Goal: Information Seeking & Learning: Understand process/instructions

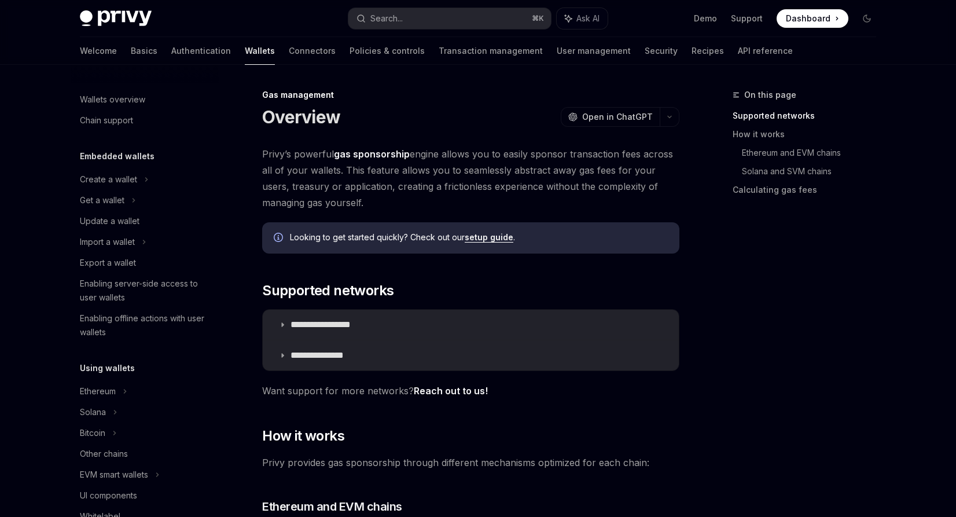
scroll to position [477, 0]
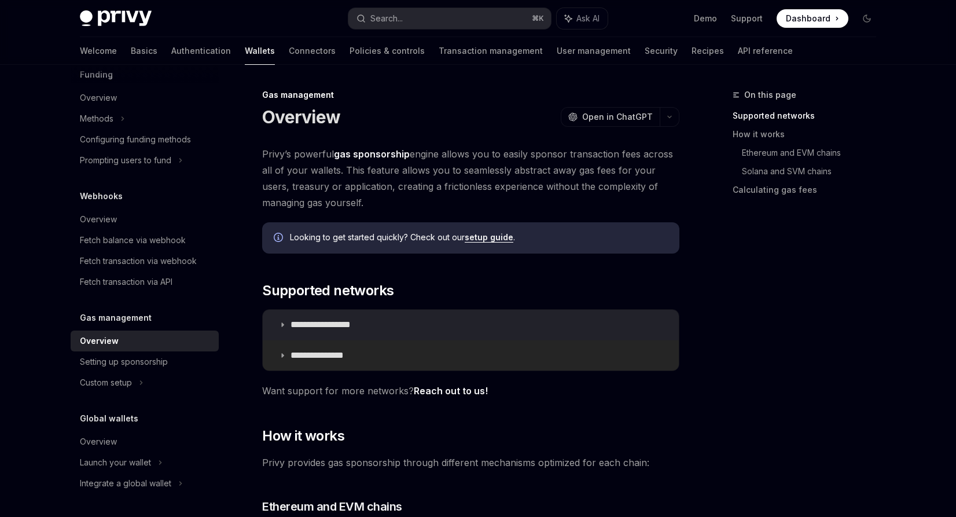
click at [305, 362] on summary "**********" at bounding box center [471, 355] width 416 height 30
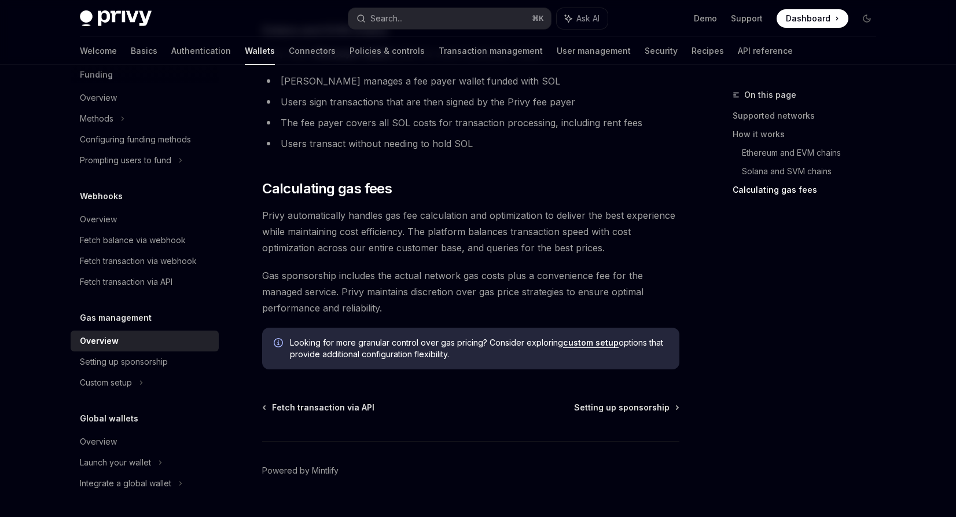
scroll to position [959, 0]
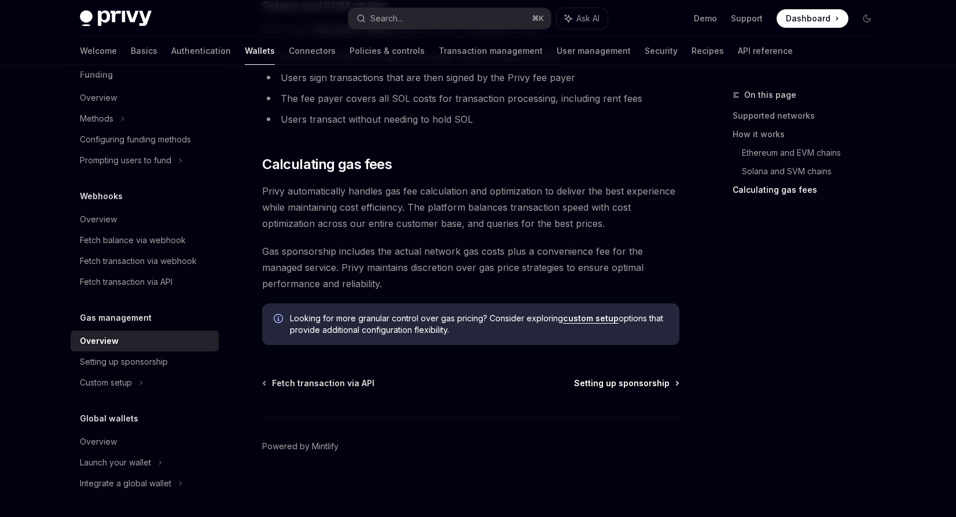
click at [632, 386] on span "Setting up sponsorship" at bounding box center [621, 383] width 95 height 12
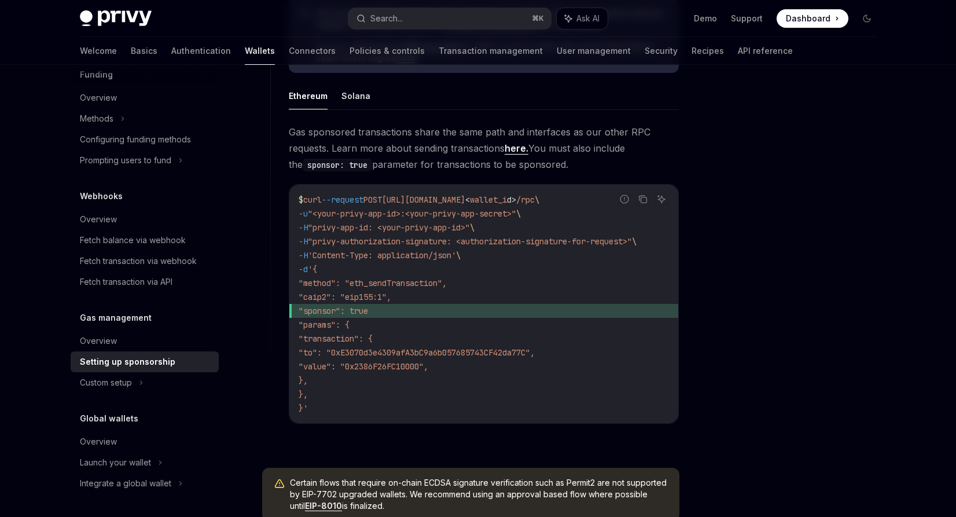
scroll to position [719, 0]
click at [342, 102] on button "Solana" at bounding box center [355, 97] width 29 height 27
type textarea "*"
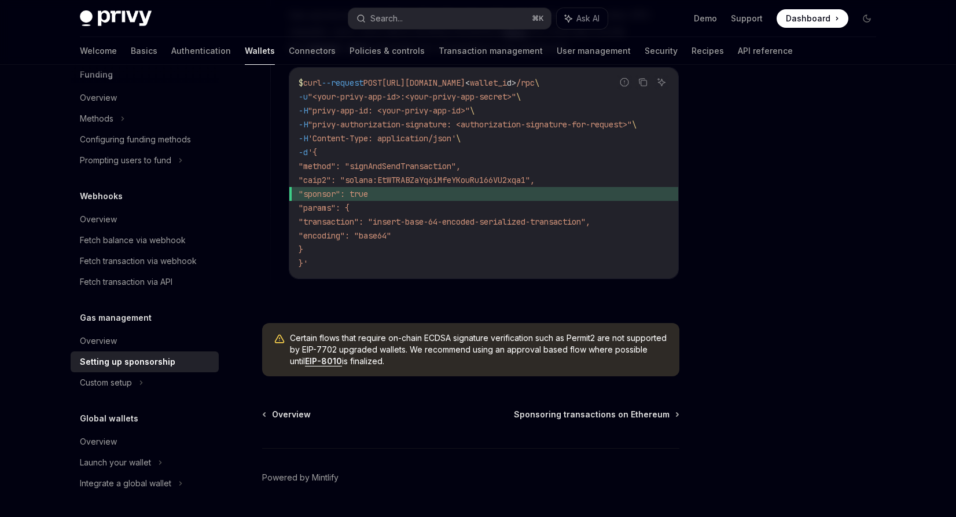
scroll to position [873, 0]
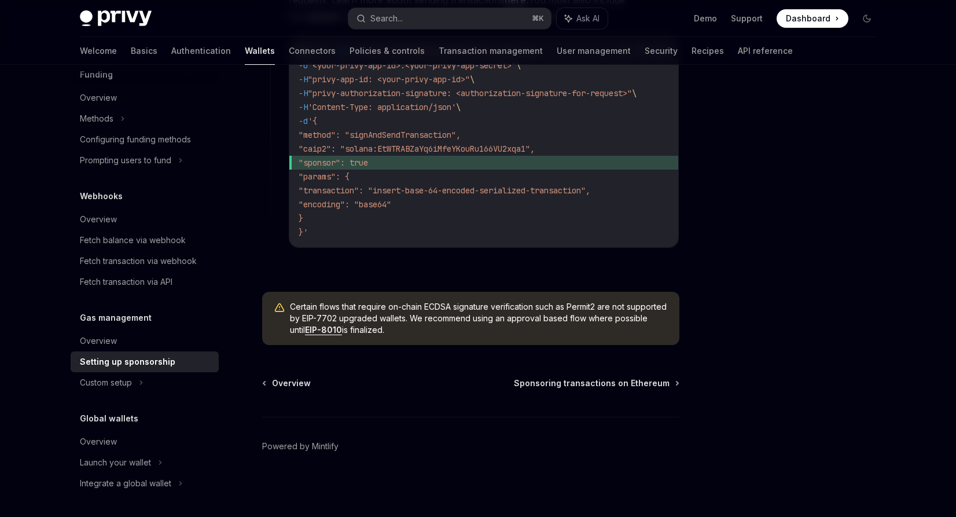
drag, startPoint x: 377, startPoint y: 145, endPoint x: 564, endPoint y: 144, distance: 186.9
click at [535, 144] on span ""caip2": "solana:EtWTRABZaYq6iMfeYKouRu166VU2xqa1"," at bounding box center [417, 148] width 236 height 10
copy span "solana:EtWTRABZaYq6iMfeYKouRu166VU2xqa1"
